Goal: Entertainment & Leisure: Consume media (video, audio)

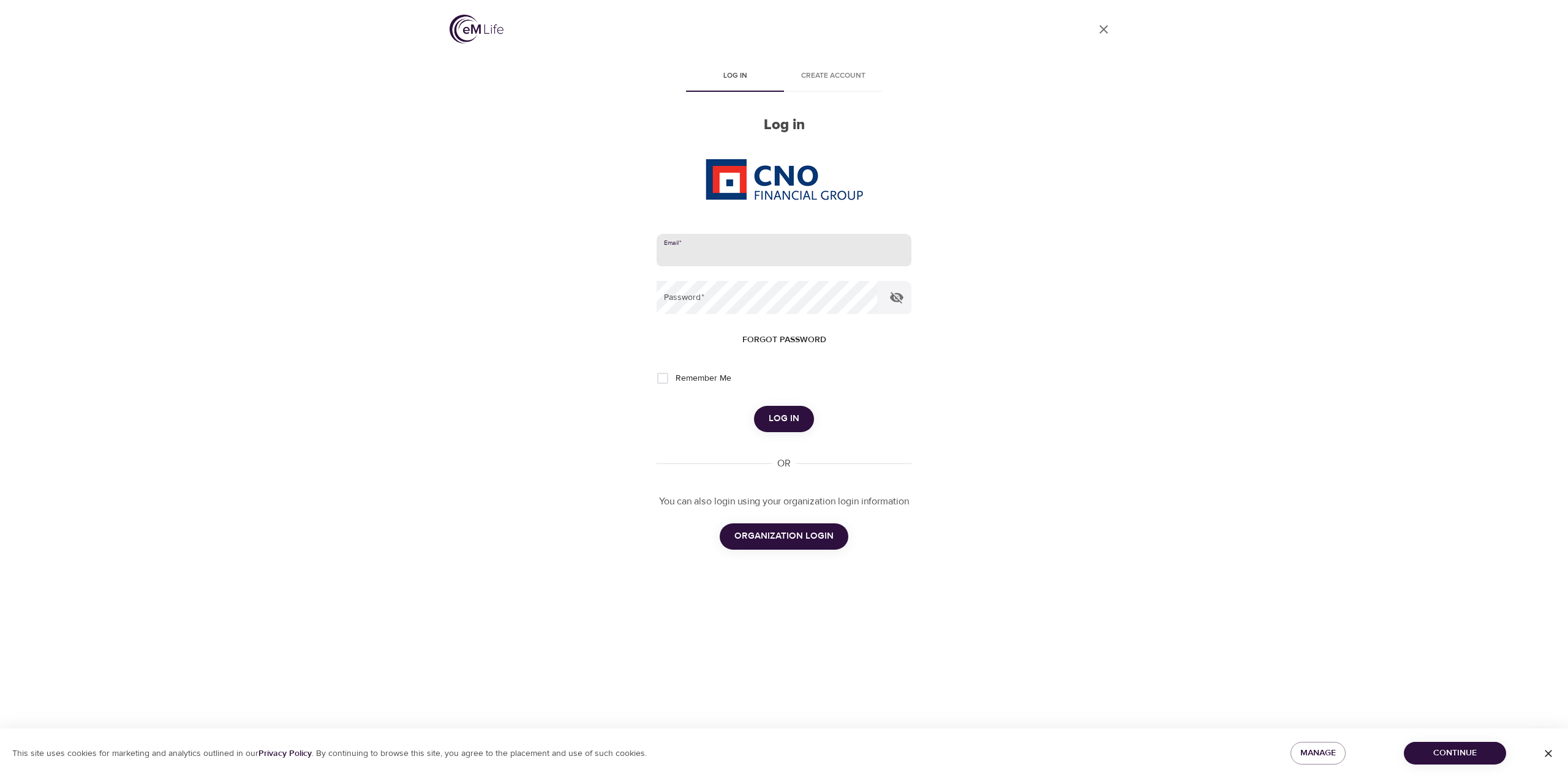
click at [806, 248] on input "email" at bounding box center [784, 250] width 255 height 33
type input "[PERSON_NAME][EMAIL_ADDRESS][PERSON_NAME][DOMAIN_NAME]"
click at [754, 406] on button "Log in" at bounding box center [784, 418] width 60 height 26
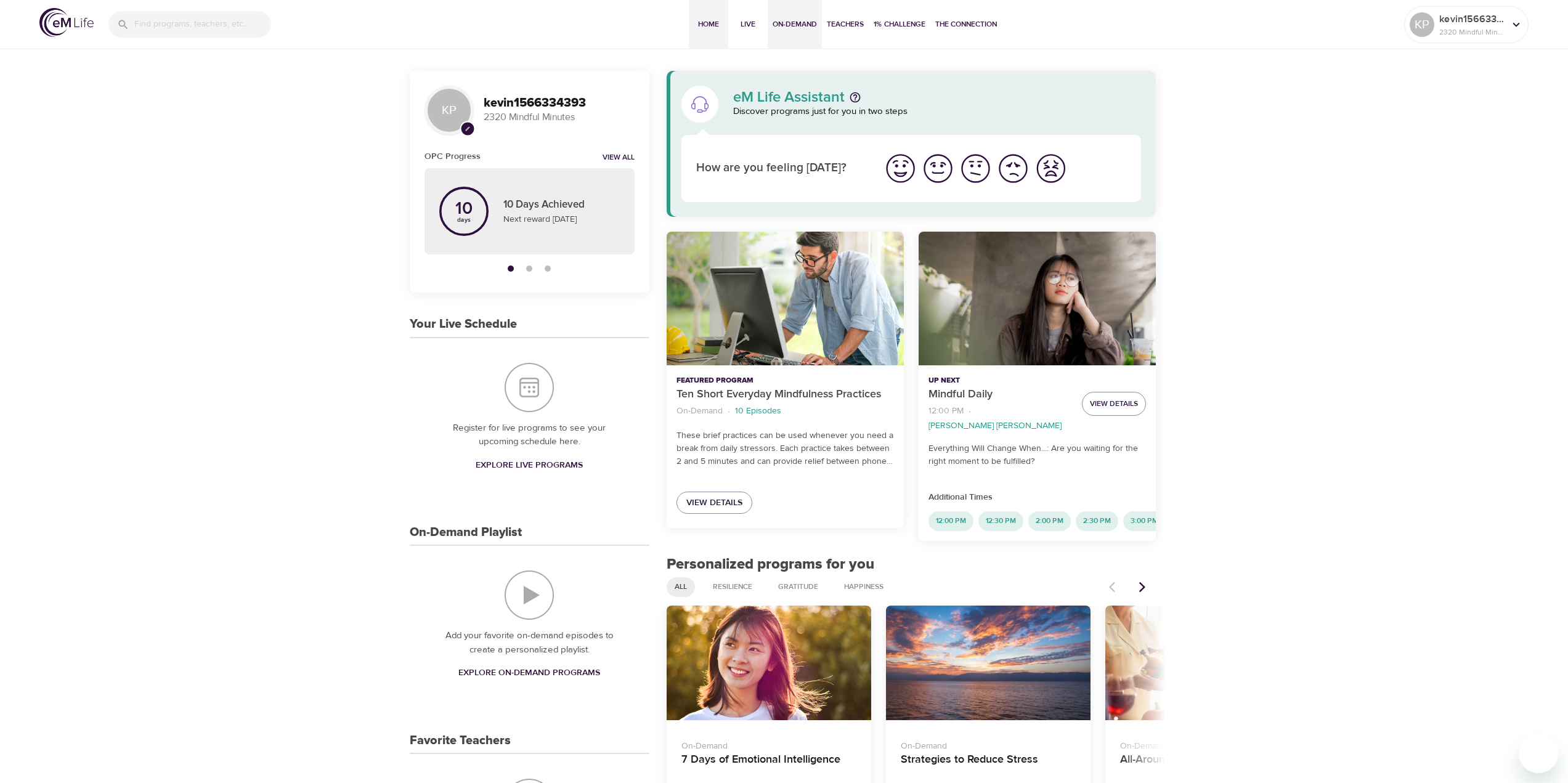
click at [818, 29] on button "On-Demand" at bounding box center [794, 24] width 54 height 49
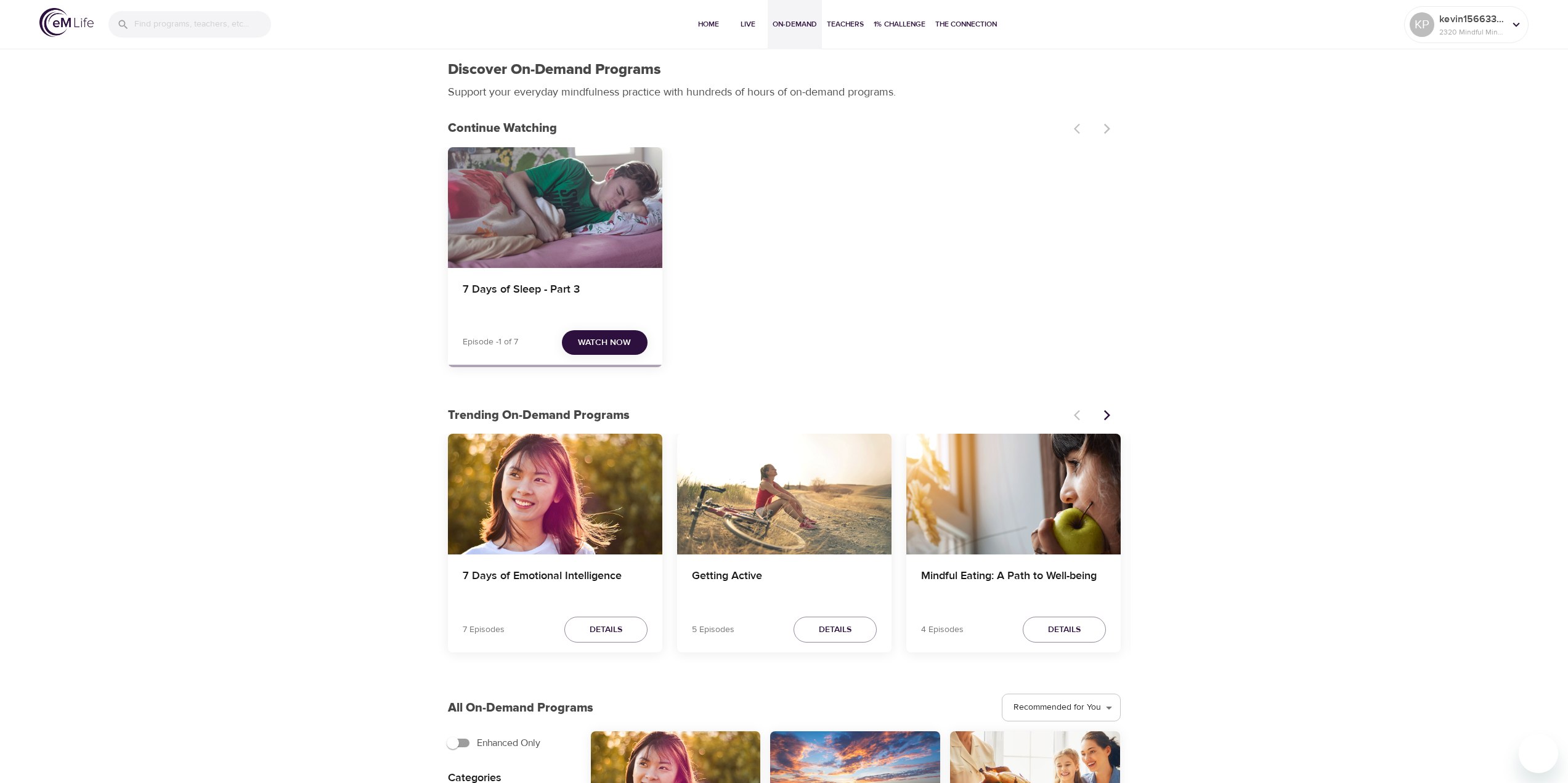
click at [604, 332] on button "Watch Now" at bounding box center [605, 343] width 86 height 25
